Goal: Task Accomplishment & Management: Manage account settings

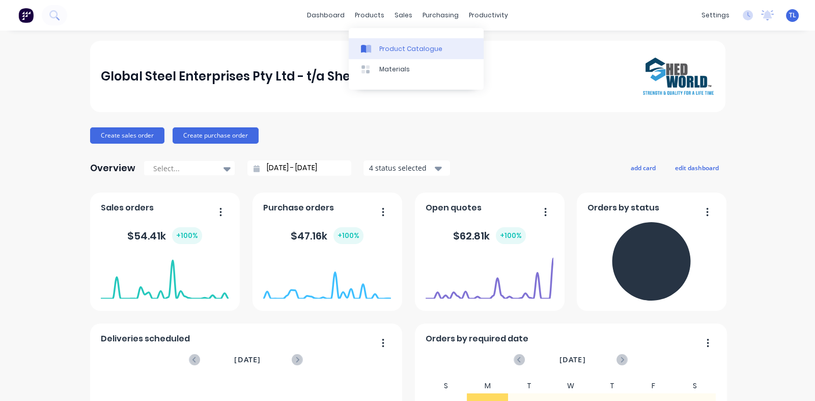
click at [394, 45] on div "Product Catalogue" at bounding box center [410, 48] width 63 height 9
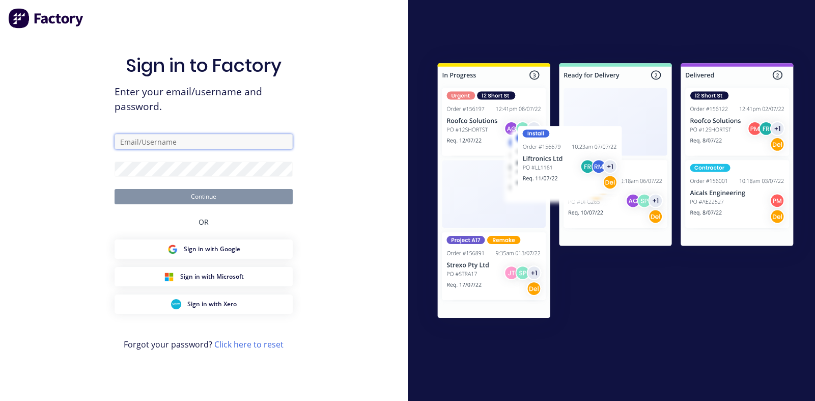
click at [195, 143] on input "text" at bounding box center [204, 141] width 178 height 15
type input "[PERSON_NAME][EMAIL_ADDRESS][PERSON_NAME][DOMAIN_NAME]"
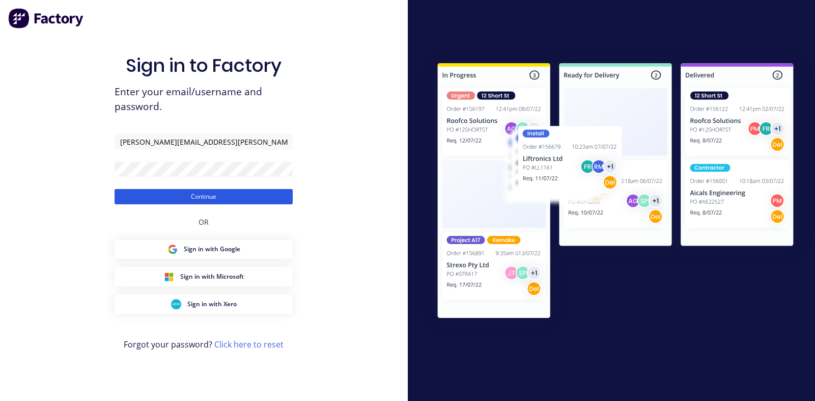
click at [193, 197] on button "Continue" at bounding box center [204, 196] width 178 height 15
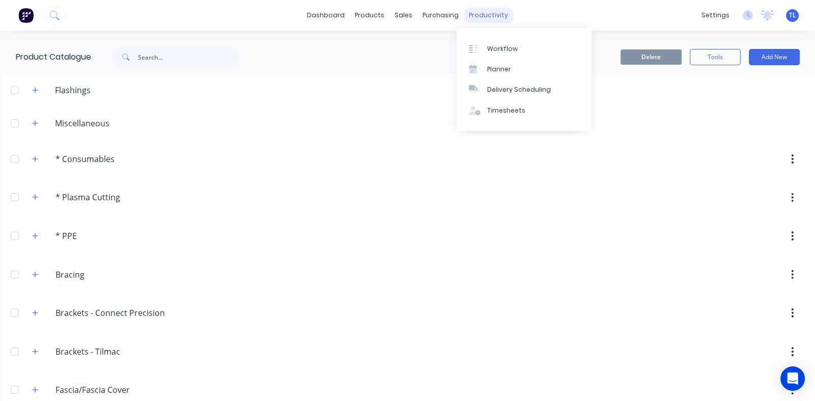
click at [478, 19] on div "productivity" at bounding box center [488, 15] width 49 height 15
click at [499, 46] on div "Workflow" at bounding box center [502, 48] width 31 height 9
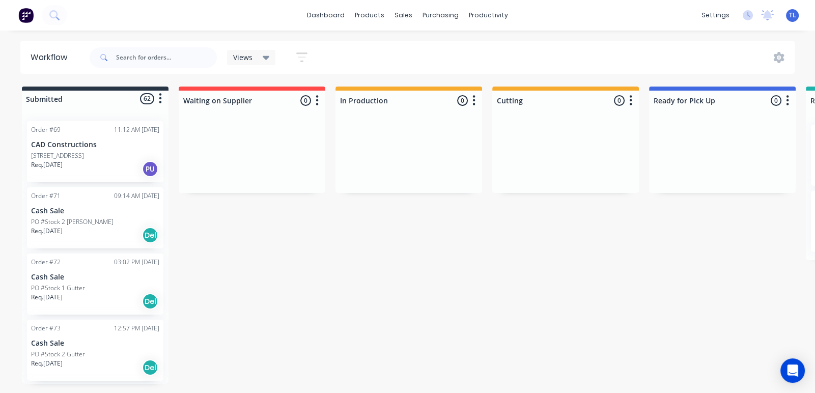
click at [73, 154] on p "[STREET_ADDRESS]" at bounding box center [57, 155] width 53 height 9
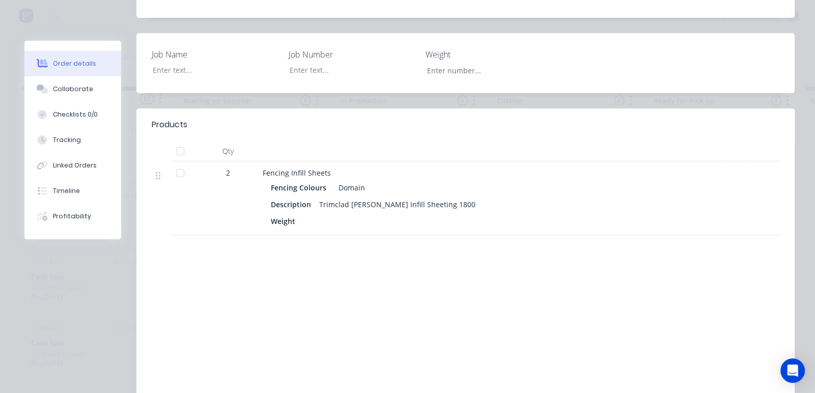
scroll to position [249, 0]
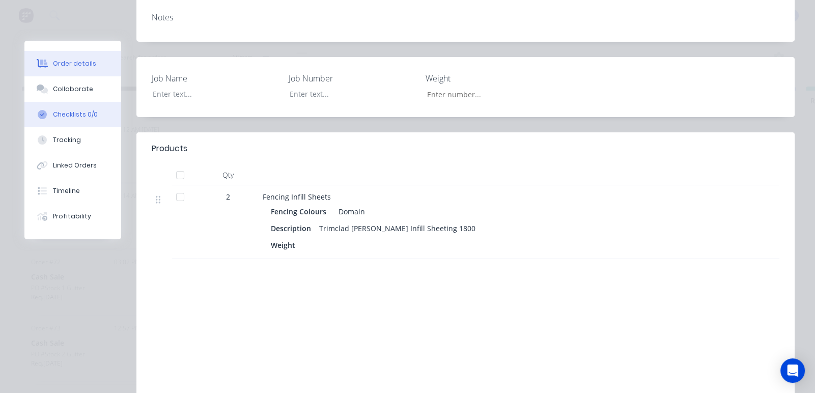
click at [59, 115] on div "Checklists 0/0" at bounding box center [75, 114] width 45 height 9
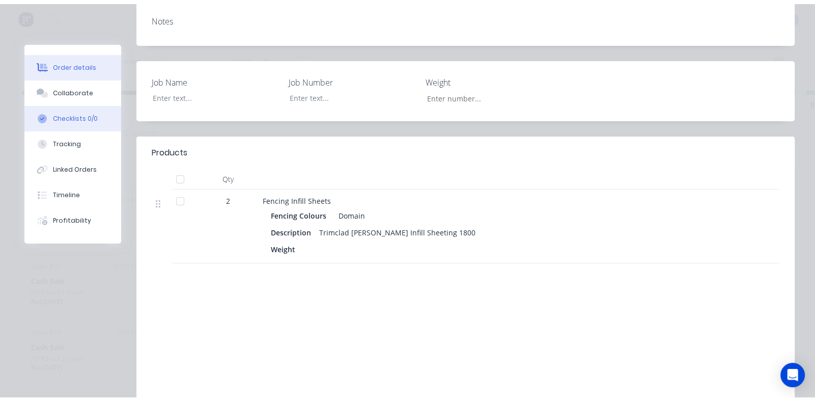
scroll to position [0, 0]
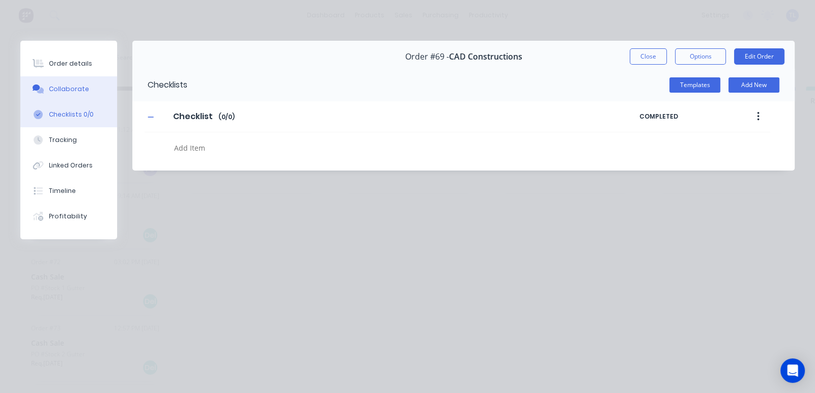
click at [74, 86] on div "Collaborate" at bounding box center [69, 88] width 40 height 9
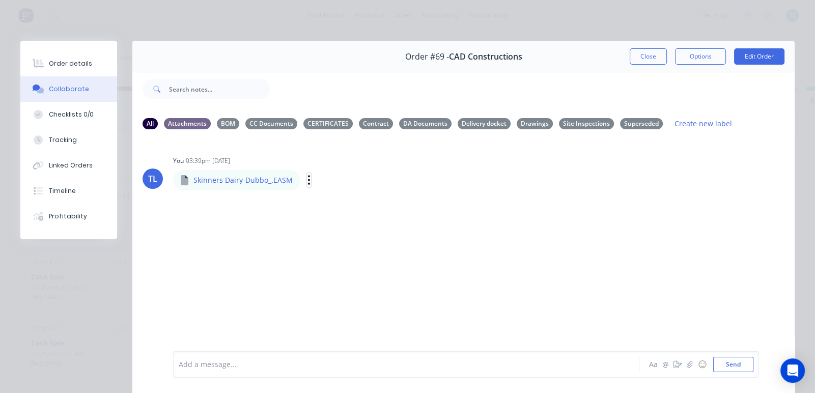
click at [307, 178] on icon "button" at bounding box center [308, 180] width 3 height 12
click at [342, 229] on button "Delete" at bounding box center [376, 229] width 115 height 23
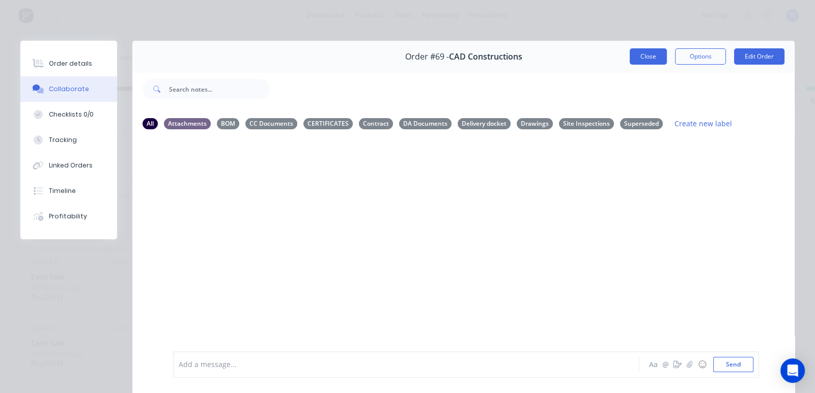
click at [640, 57] on button "Close" at bounding box center [648, 56] width 37 height 16
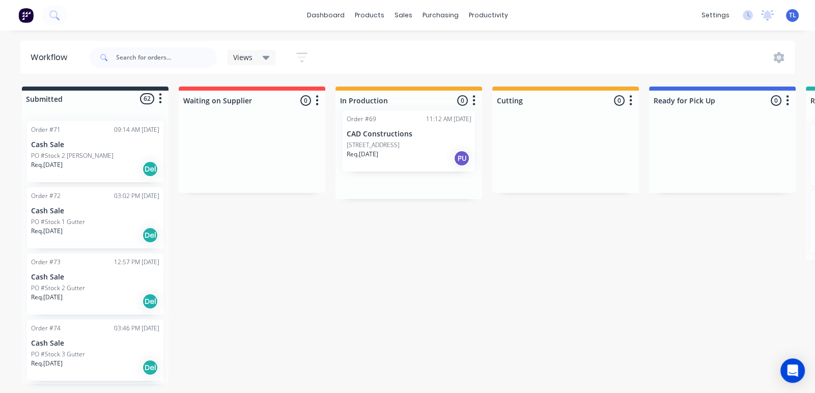
drag, startPoint x: 92, startPoint y: 155, endPoint x: 412, endPoint y: 145, distance: 319.8
click at [412, 145] on div "Submitted 62 Status colour #273444 hex #273444 Save Cancel Summaries Total orde…" at bounding box center [619, 235] width 1255 height 297
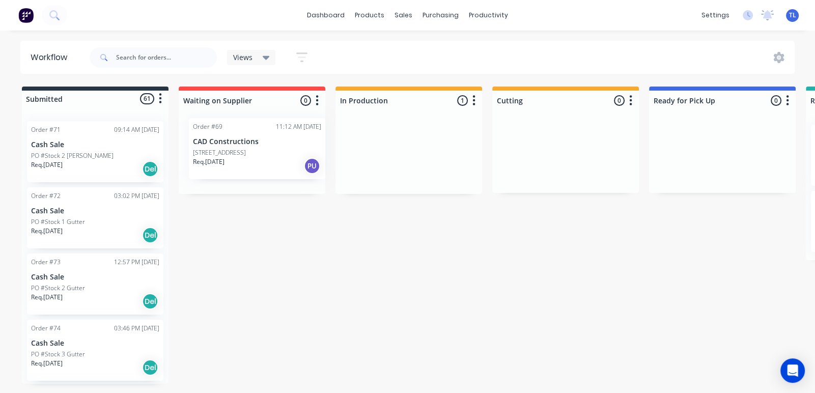
drag, startPoint x: 381, startPoint y: 149, endPoint x: 216, endPoint y: 142, distance: 165.1
click at [220, 143] on div "Submitted 61 Status colour #273444 hex #273444 Save Cancel Summaries Total orde…" at bounding box center [619, 235] width 1255 height 297
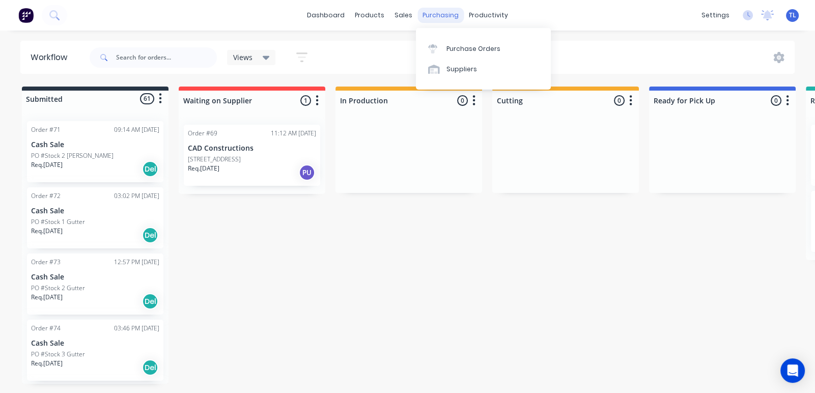
click at [434, 16] on div "purchasing" at bounding box center [440, 15] width 46 height 15
click at [466, 48] on div "Purchase Orders" at bounding box center [473, 48] width 54 height 9
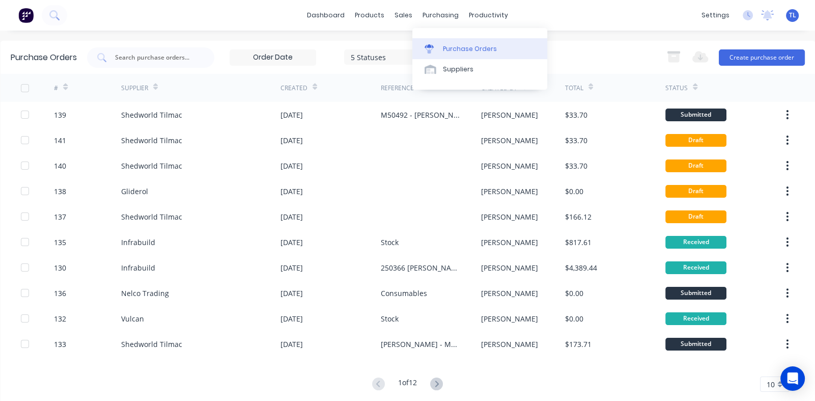
click at [458, 52] on div "Purchase Orders" at bounding box center [470, 48] width 54 height 9
click at [427, 48] on div "Sales Orders" at bounding box center [437, 48] width 42 height 9
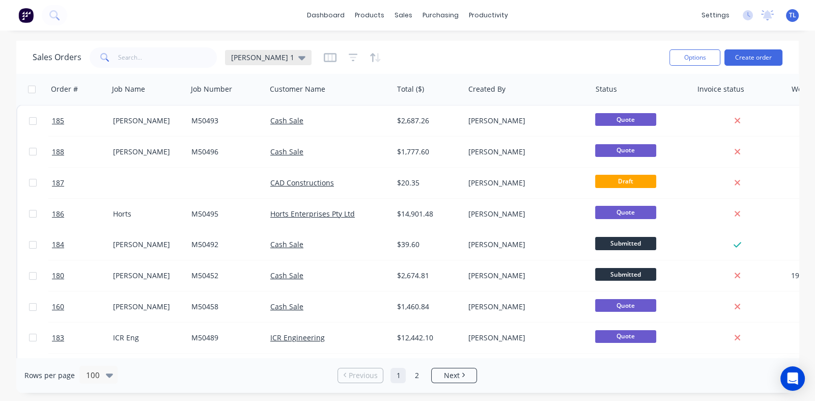
click at [298, 58] on icon at bounding box center [301, 58] width 7 height 4
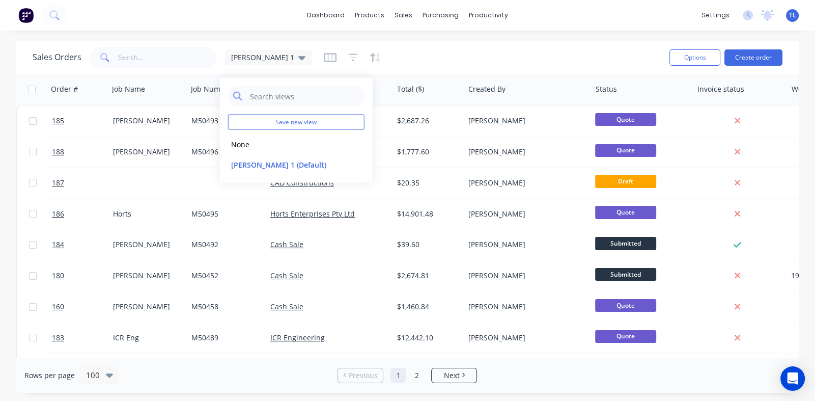
click at [529, 59] on div "Sales Orders [PERSON_NAME] 1" at bounding box center [347, 57] width 629 height 25
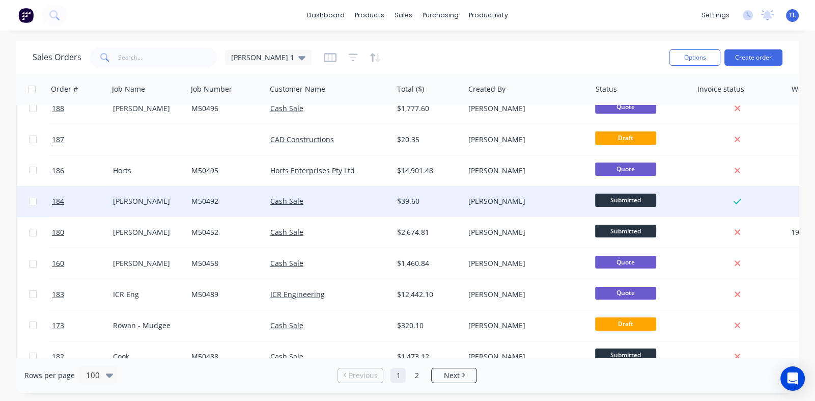
scroll to position [101, 0]
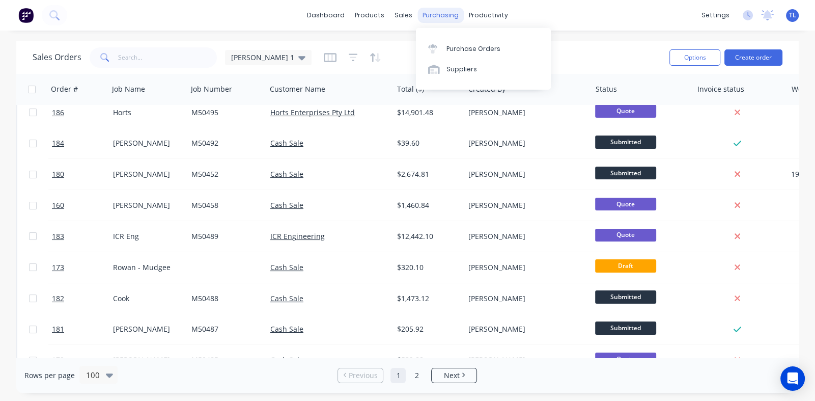
click at [438, 15] on div "purchasing" at bounding box center [440, 15] width 46 height 15
click at [458, 48] on div "Purchase Orders" at bounding box center [473, 48] width 54 height 9
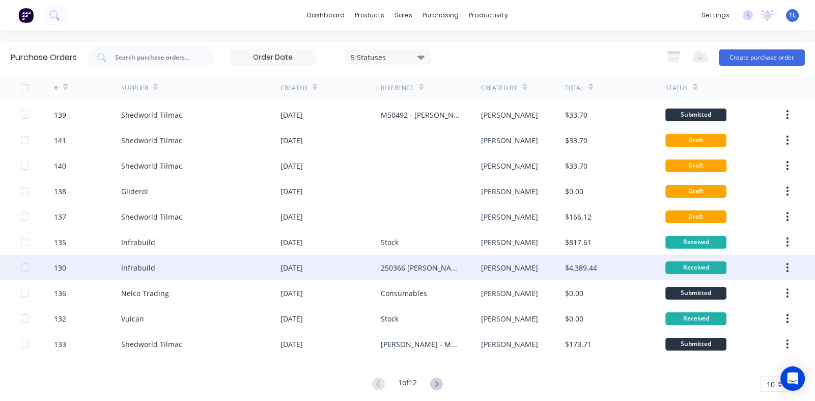
click at [366, 269] on div "[DATE]" at bounding box center [330, 267] width 100 height 25
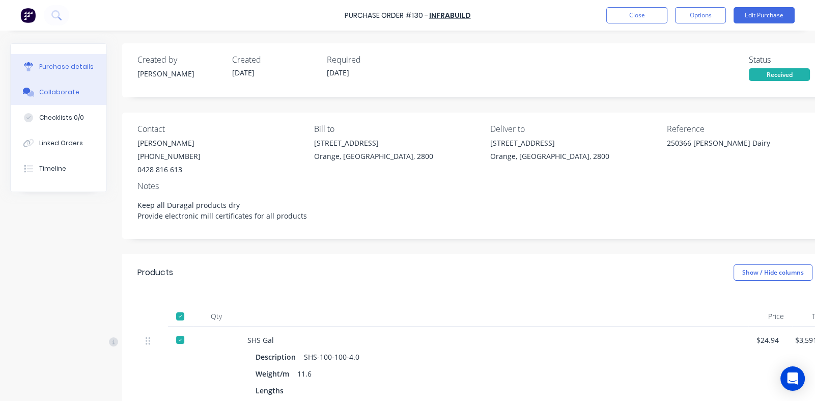
click at [62, 88] on div "Collaborate" at bounding box center [59, 92] width 40 height 9
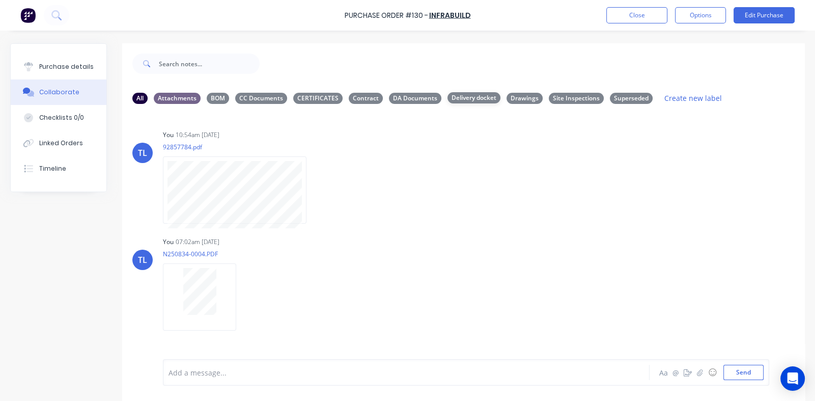
click at [465, 97] on div "Delivery docket" at bounding box center [473, 97] width 53 height 11
click at [324, 95] on div "CERTIFICATES" at bounding box center [317, 97] width 49 height 11
click at [478, 98] on div "Delivery docket" at bounding box center [473, 97] width 53 height 11
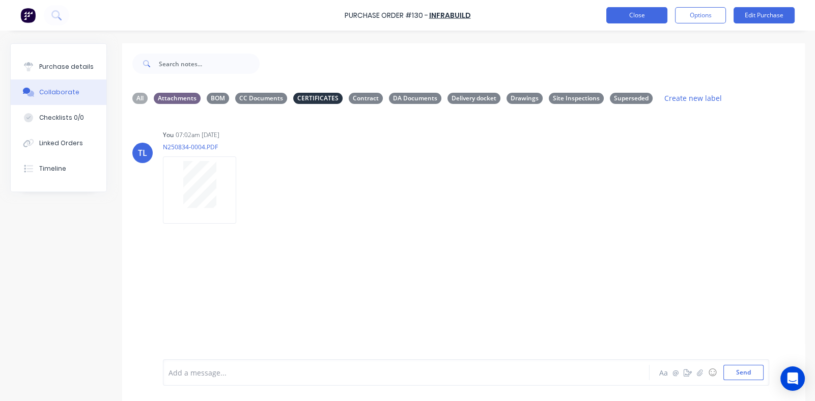
click at [627, 12] on button "Close" at bounding box center [636, 15] width 61 height 16
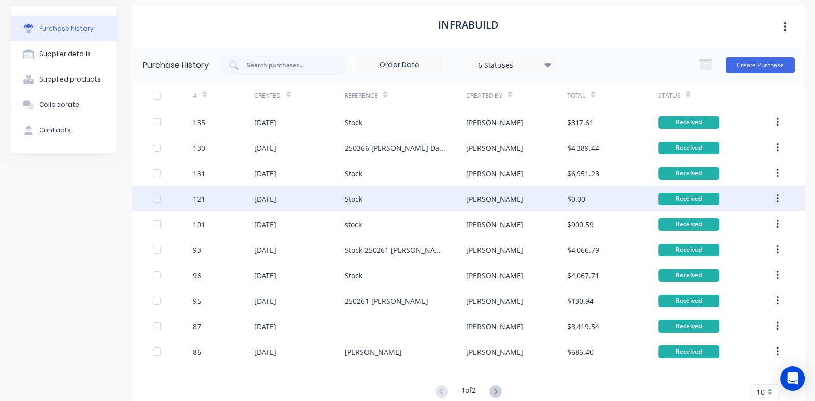
scroll to position [62, 0]
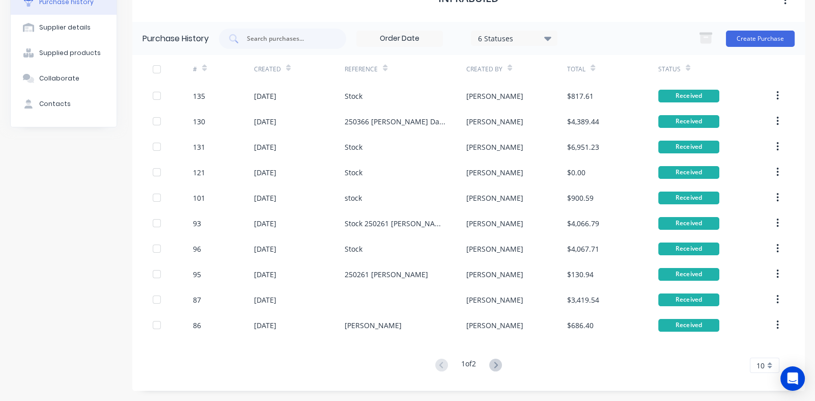
click at [761, 367] on div "10" at bounding box center [765, 364] width 30 height 15
click at [753, 352] on div "35" at bounding box center [764, 350] width 29 height 18
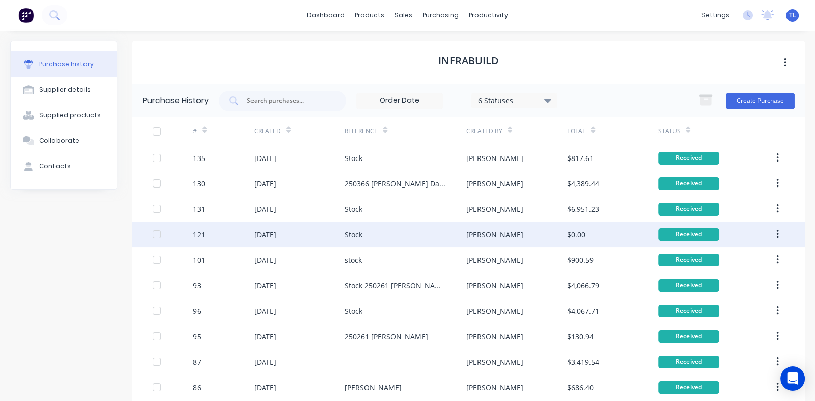
scroll to position [88, 0]
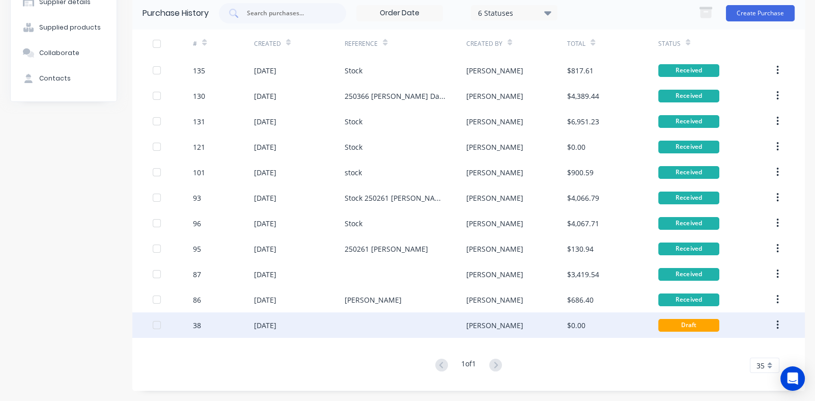
click at [308, 321] on div "[DATE]" at bounding box center [299, 324] width 91 height 25
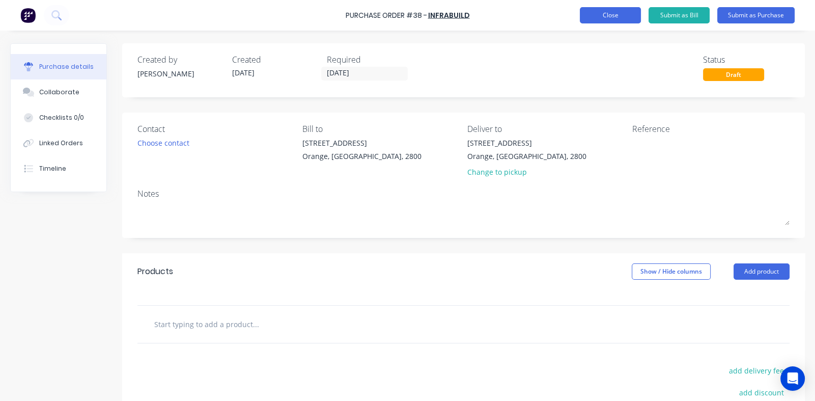
click at [597, 15] on button "Close" at bounding box center [610, 15] width 61 height 16
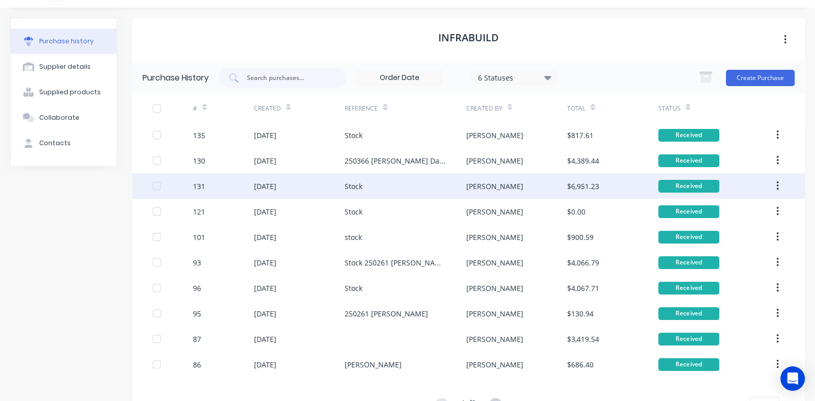
scroll to position [62, 0]
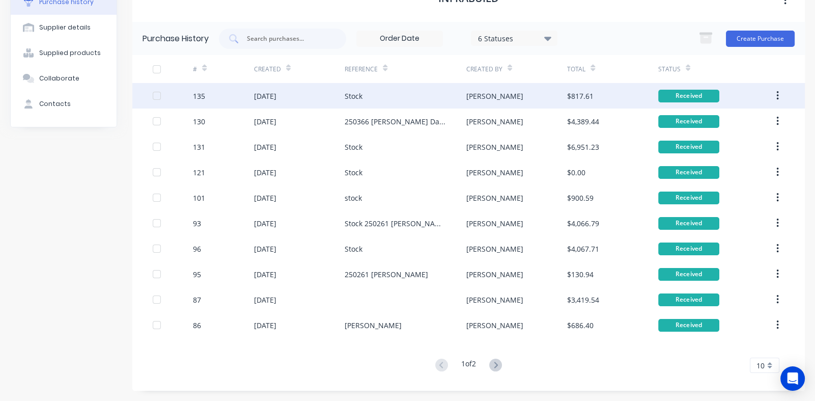
click at [686, 96] on div "Received" at bounding box center [688, 96] width 61 height 13
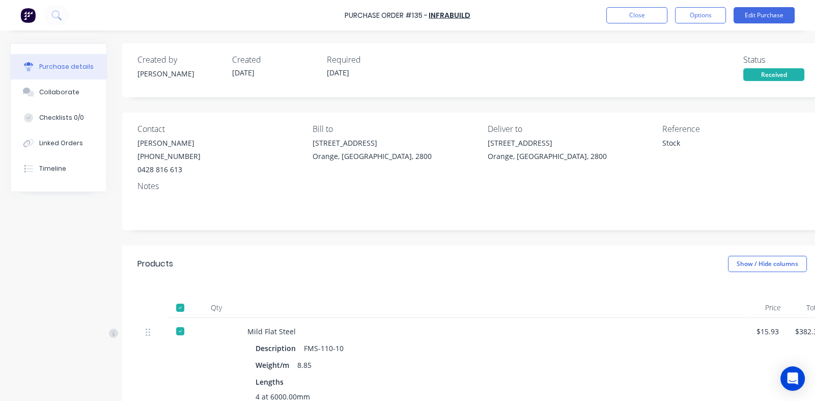
type textarea "x"
click at [629, 15] on button "Close" at bounding box center [636, 15] width 61 height 16
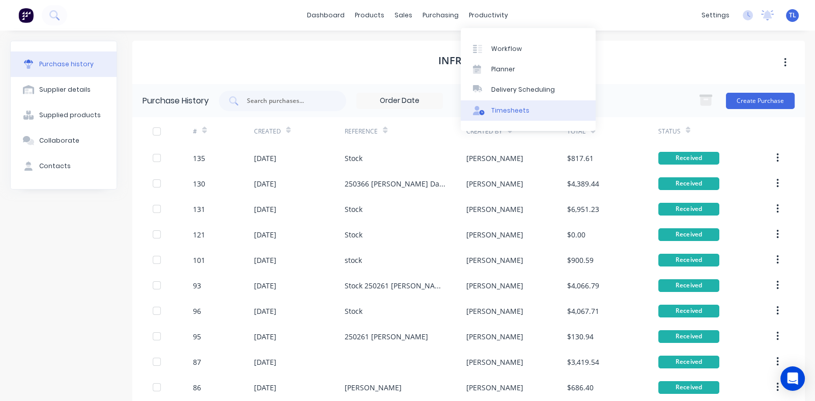
click at [512, 111] on div "Timesheets" at bounding box center [510, 110] width 38 height 9
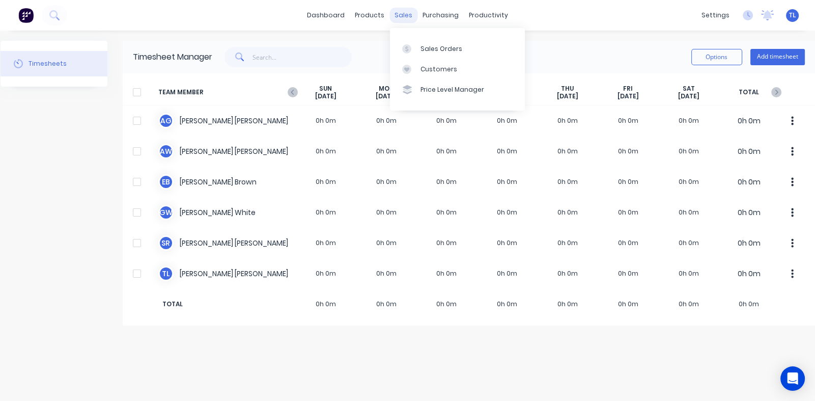
click at [406, 12] on div "sales" at bounding box center [403, 15] width 28 height 15
click at [430, 49] on div "Sales Orders" at bounding box center [441, 48] width 42 height 9
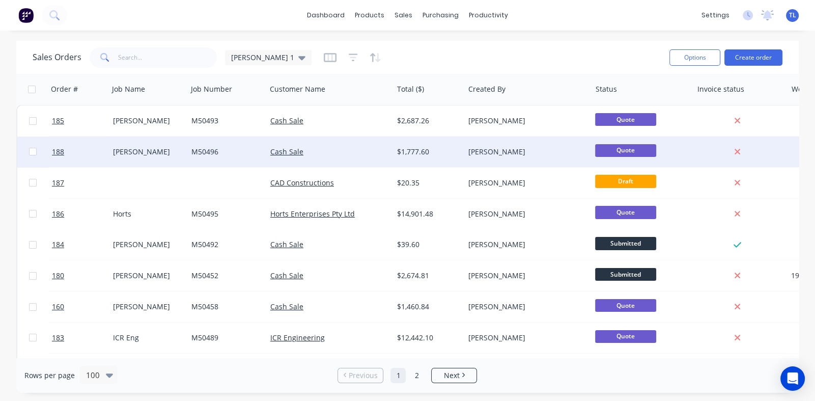
click at [122, 151] on div "[PERSON_NAME]" at bounding box center [146, 152] width 67 height 10
click at [56, 146] on link "188" at bounding box center [82, 151] width 61 height 31
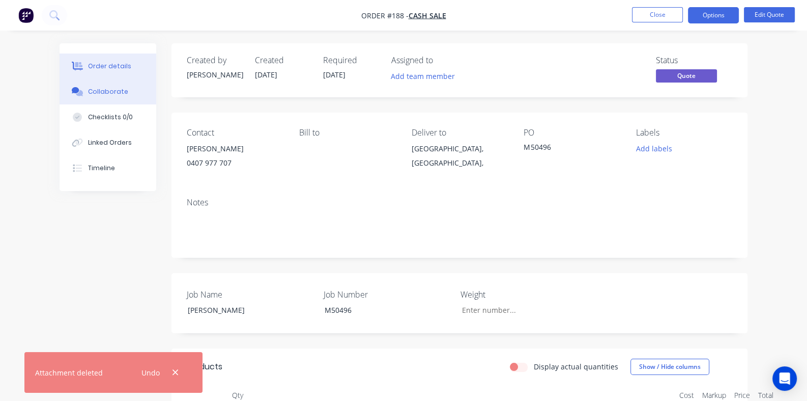
click at [88, 87] on div "Collaborate" at bounding box center [108, 91] width 40 height 9
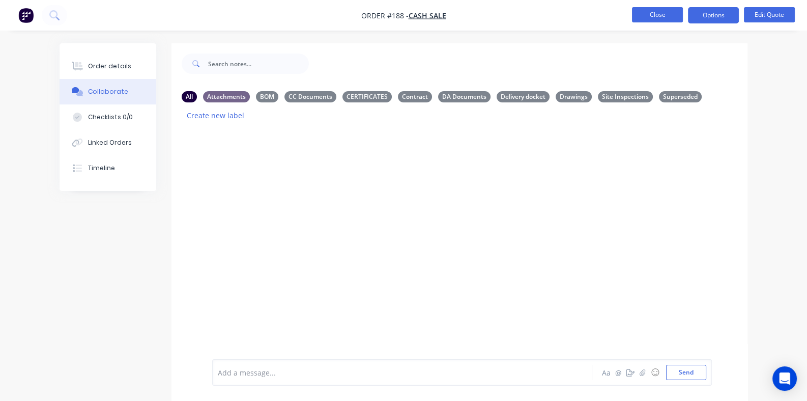
click at [648, 16] on button "Close" at bounding box center [657, 14] width 51 height 15
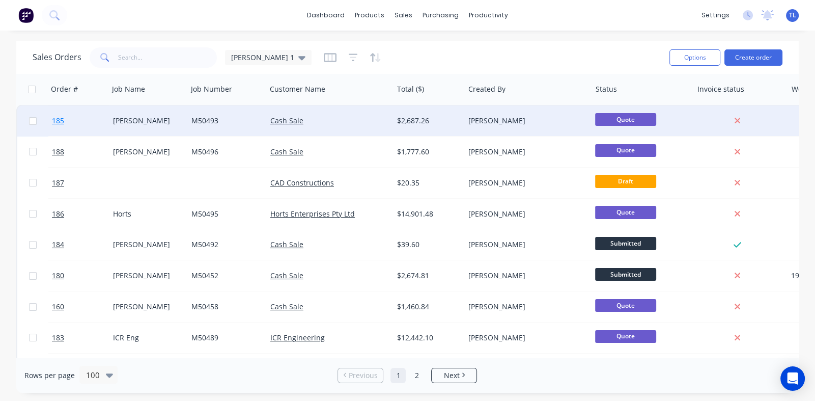
click at [60, 118] on span "185" at bounding box center [58, 121] width 12 height 10
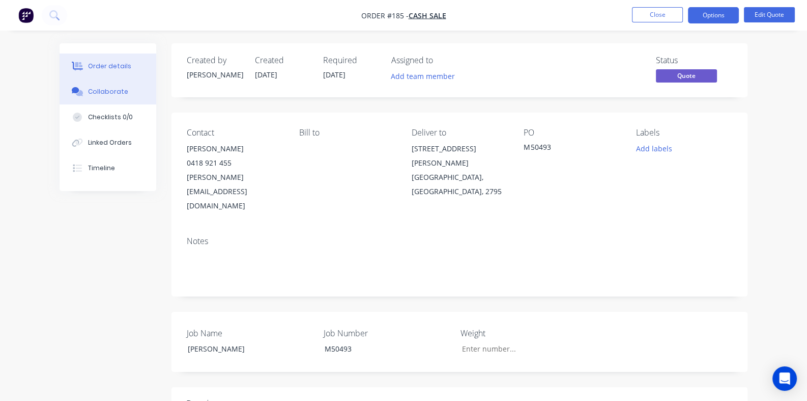
click at [88, 94] on div "Collaborate" at bounding box center [108, 91] width 40 height 9
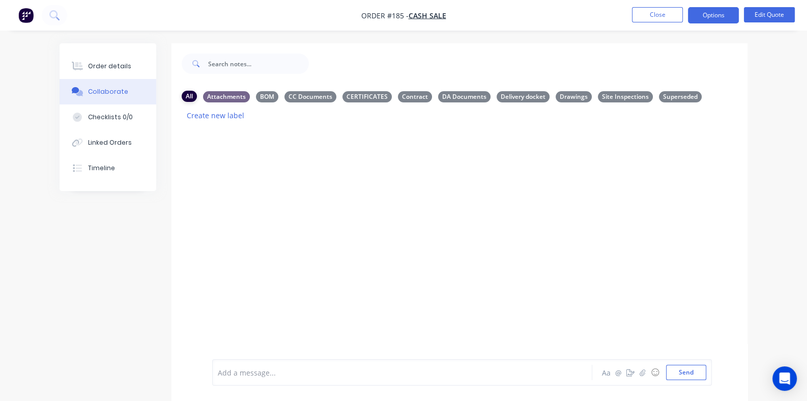
click at [182, 97] on div "All" at bounding box center [189, 96] width 15 height 11
click at [438, 95] on div "DA Documents" at bounding box center [464, 96] width 52 height 11
click at [556, 96] on div "Drawings" at bounding box center [574, 96] width 36 height 11
click at [438, 95] on div "DA Documents" at bounding box center [464, 96] width 52 height 11
click at [647, 16] on button "Close" at bounding box center [657, 14] width 51 height 15
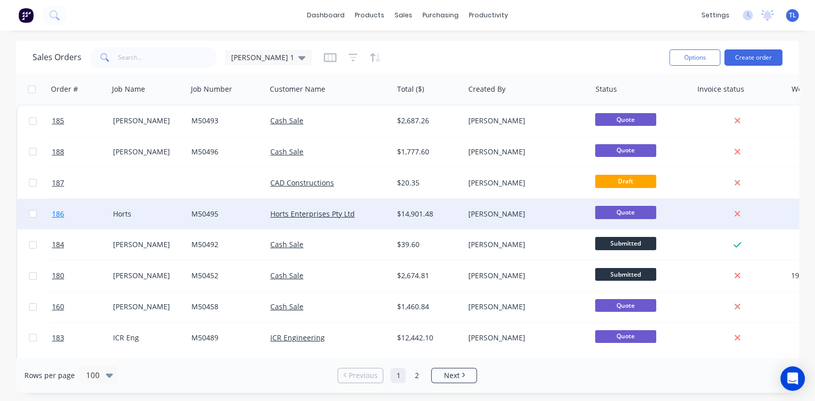
click at [62, 213] on span "186" at bounding box center [58, 214] width 12 height 10
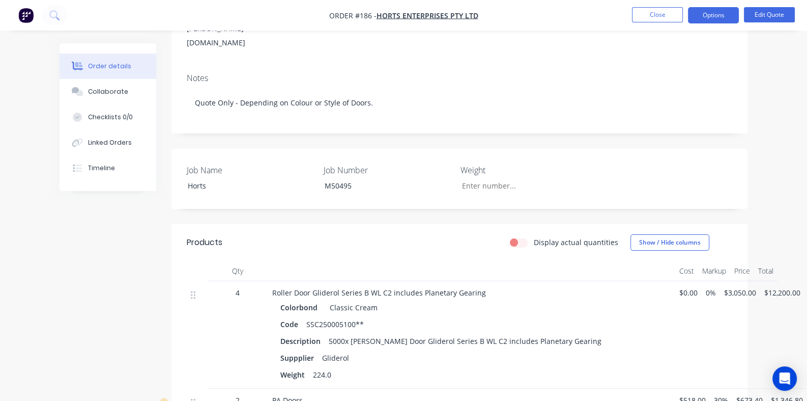
scroll to position [356, 0]
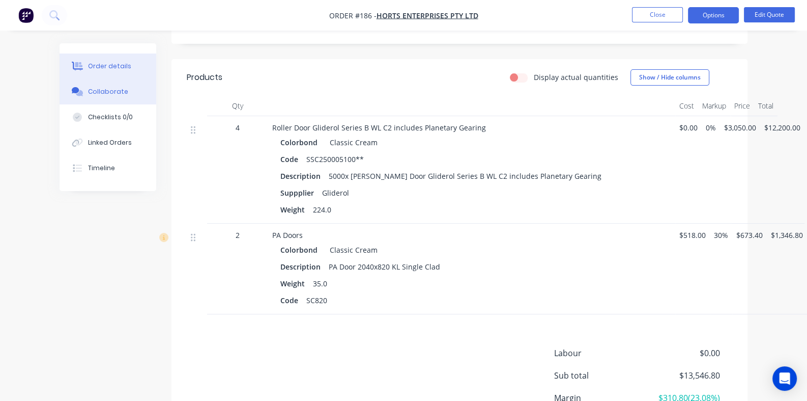
click at [88, 94] on div "Collaborate" at bounding box center [108, 91] width 40 height 9
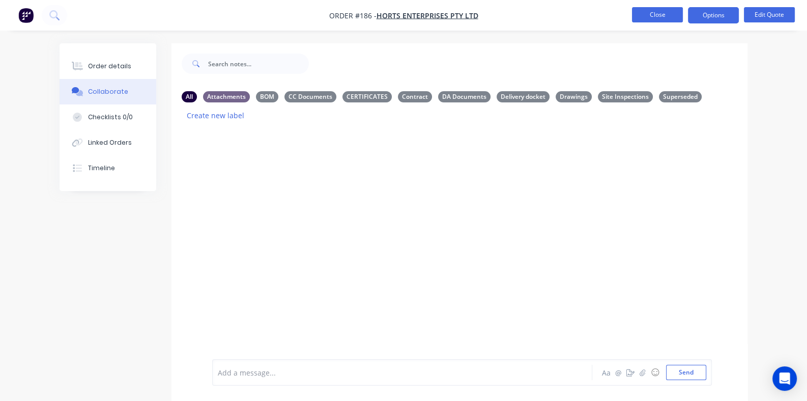
click at [659, 8] on button "Close" at bounding box center [657, 14] width 51 height 15
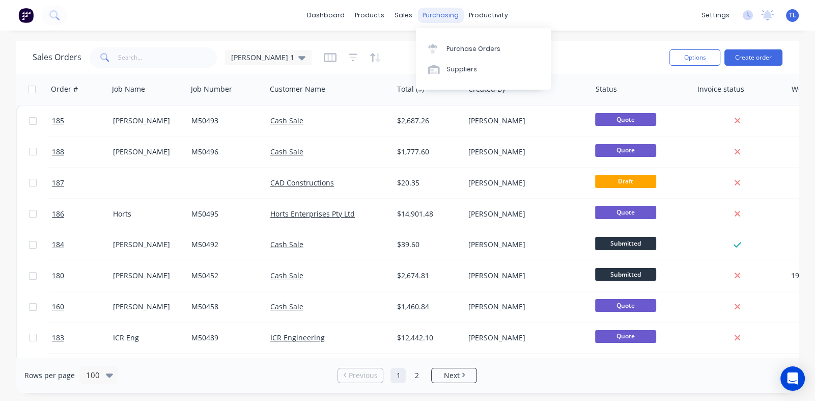
click at [431, 16] on div "purchasing" at bounding box center [440, 15] width 46 height 15
click at [460, 48] on div "Purchase Orders" at bounding box center [473, 48] width 54 height 9
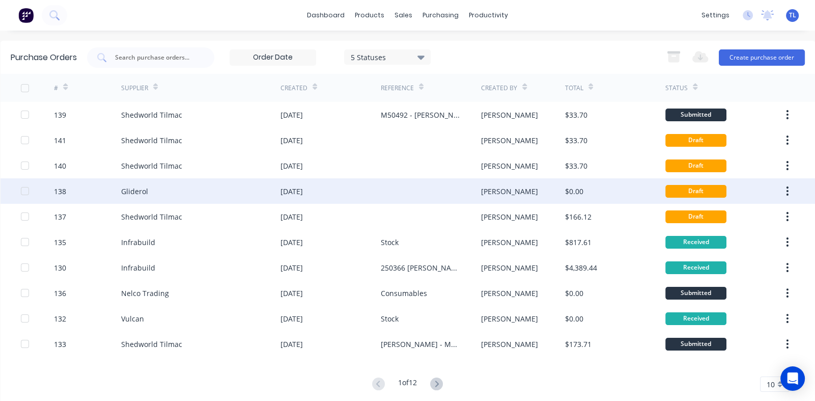
click at [299, 191] on div "[DATE]" at bounding box center [291, 191] width 22 height 11
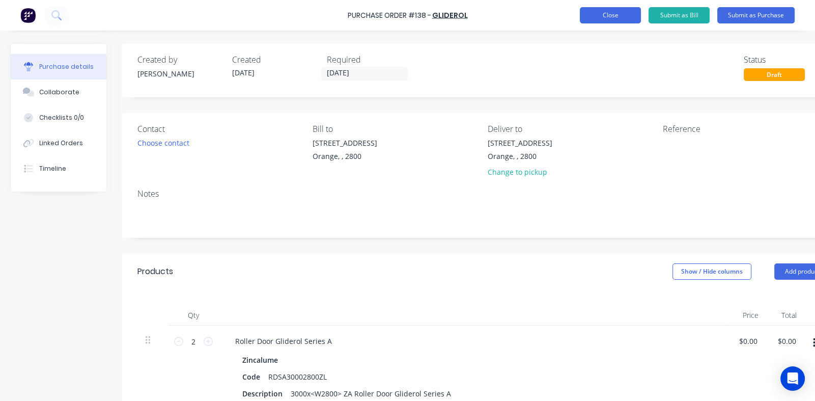
click at [621, 16] on button "Close" at bounding box center [610, 15] width 61 height 16
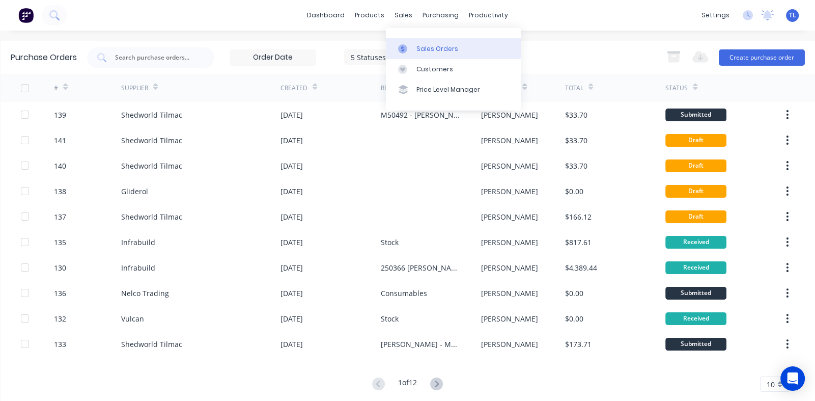
click at [436, 47] on div "Sales Orders" at bounding box center [437, 48] width 42 height 9
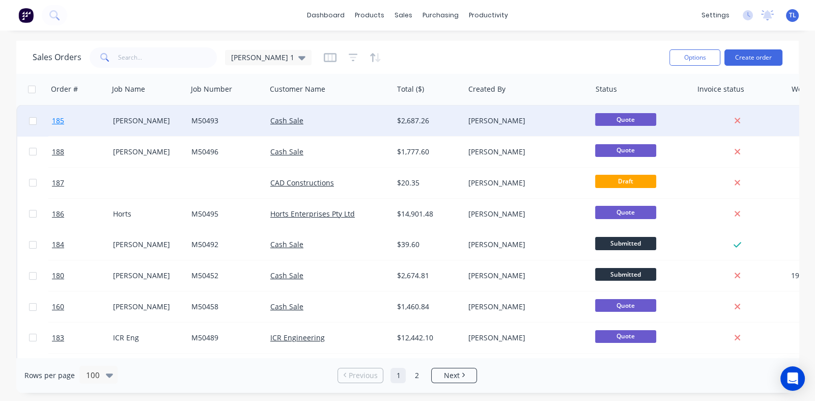
click at [58, 117] on span "185" at bounding box center [58, 121] width 12 height 10
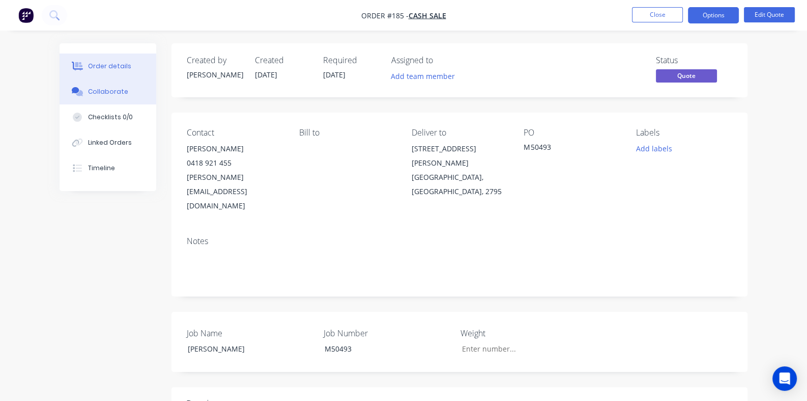
click at [88, 92] on div "Collaborate" at bounding box center [108, 91] width 40 height 9
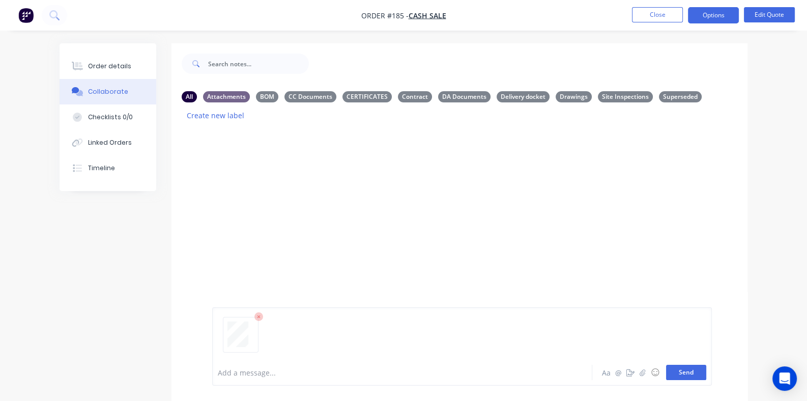
click at [707, 376] on button "Send" at bounding box center [686, 371] width 40 height 15
click at [293, 202] on icon "button" at bounding box center [294, 208] width 3 height 12
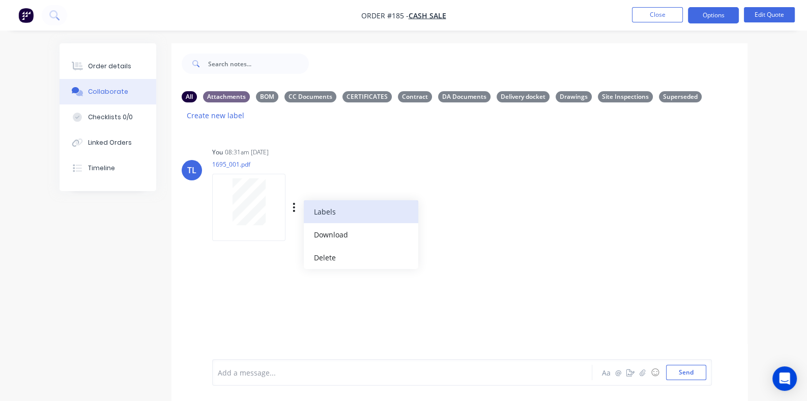
click at [304, 200] on button "Labels" at bounding box center [361, 211] width 115 height 23
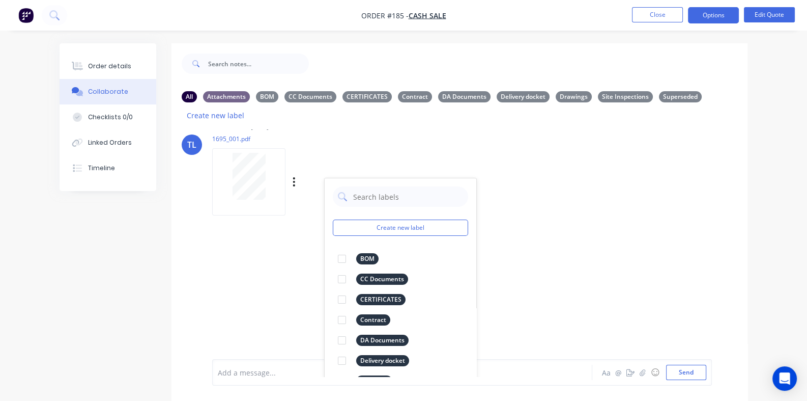
scroll to position [50, 0]
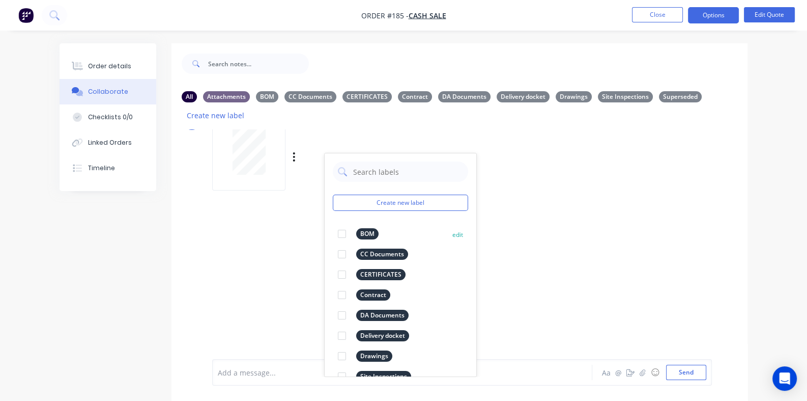
click at [332, 223] on div at bounding box center [342, 233] width 20 height 20
click at [540, 258] on div "TL You 08:31am [DATE] 1695_001.pdf Labels Download Delete Create new label BOM …" at bounding box center [460, 252] width 576 height 247
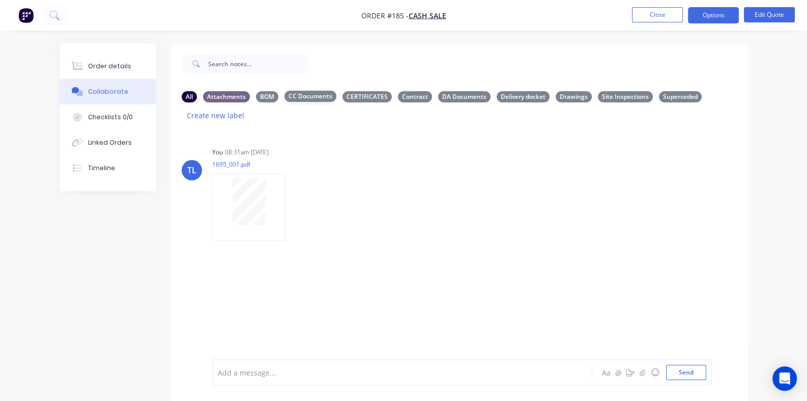
click at [285, 96] on div "CC Documents" at bounding box center [311, 96] width 52 height 11
click at [256, 96] on div "BOM" at bounding box center [267, 96] width 22 height 11
